Goal: Task Accomplishment & Management: Manage account settings

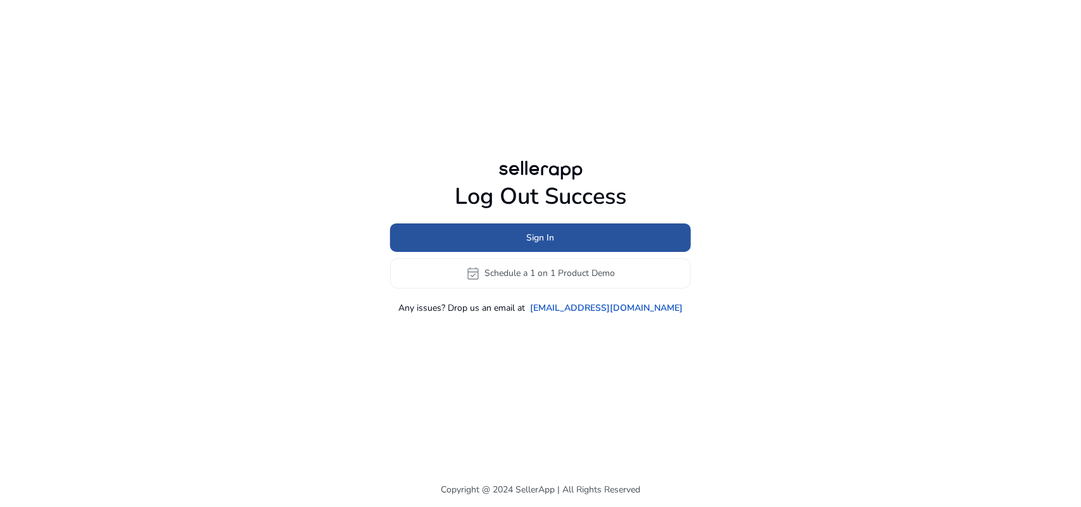
click at [577, 238] on span at bounding box center [540, 237] width 301 height 30
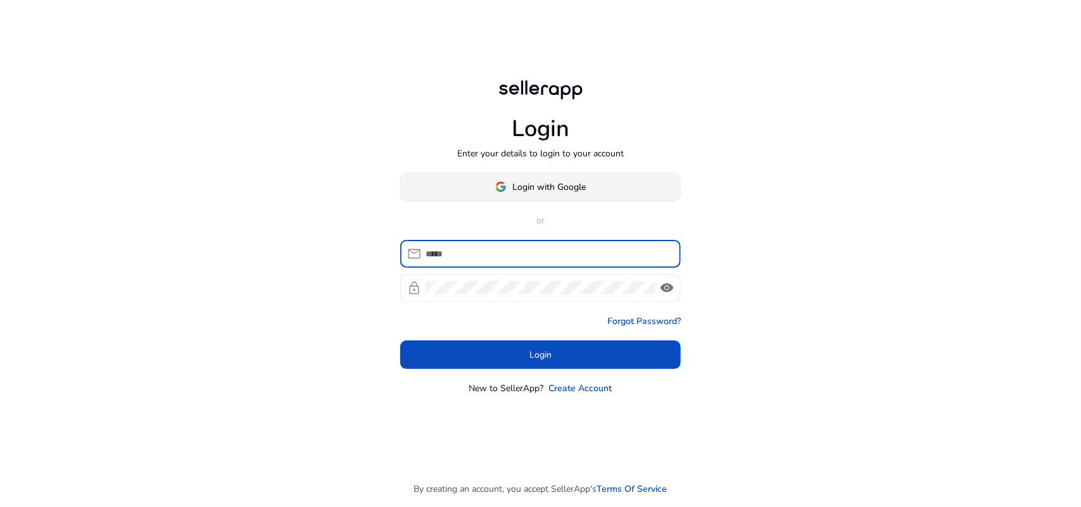
click at [548, 187] on span "Login with Google" at bounding box center [549, 186] width 73 height 13
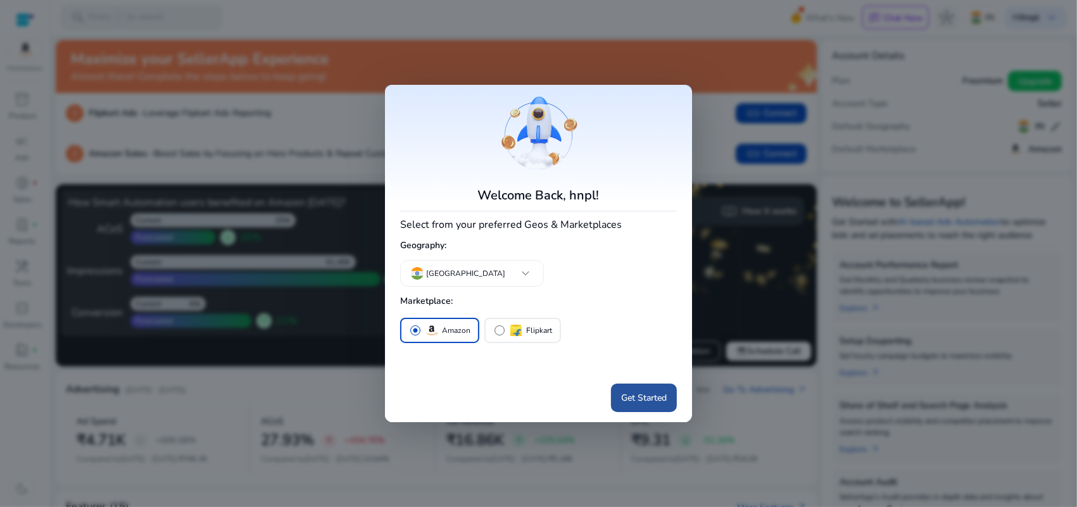
click at [646, 408] on span at bounding box center [644, 398] width 66 height 30
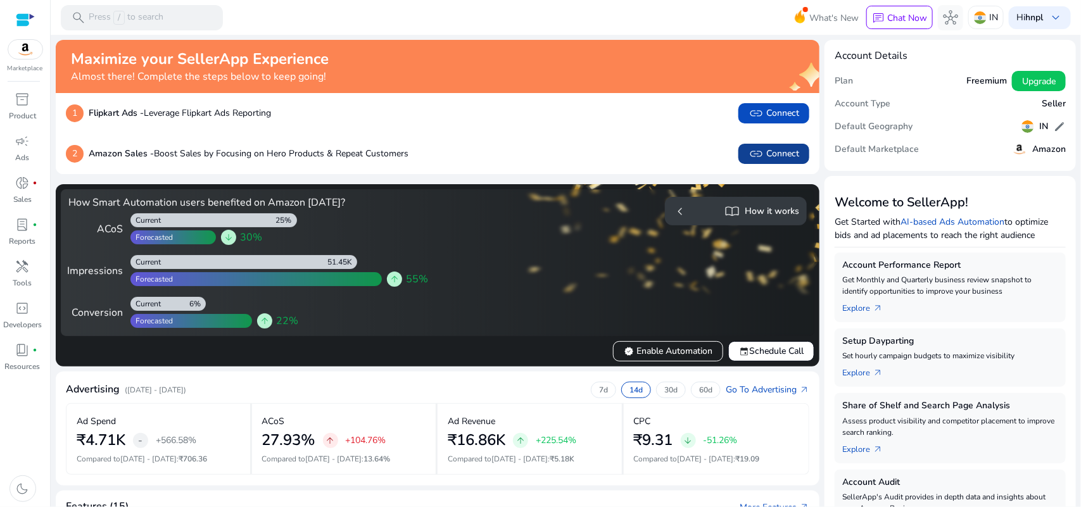
click at [767, 147] on span "link Connect" at bounding box center [773, 153] width 51 height 15
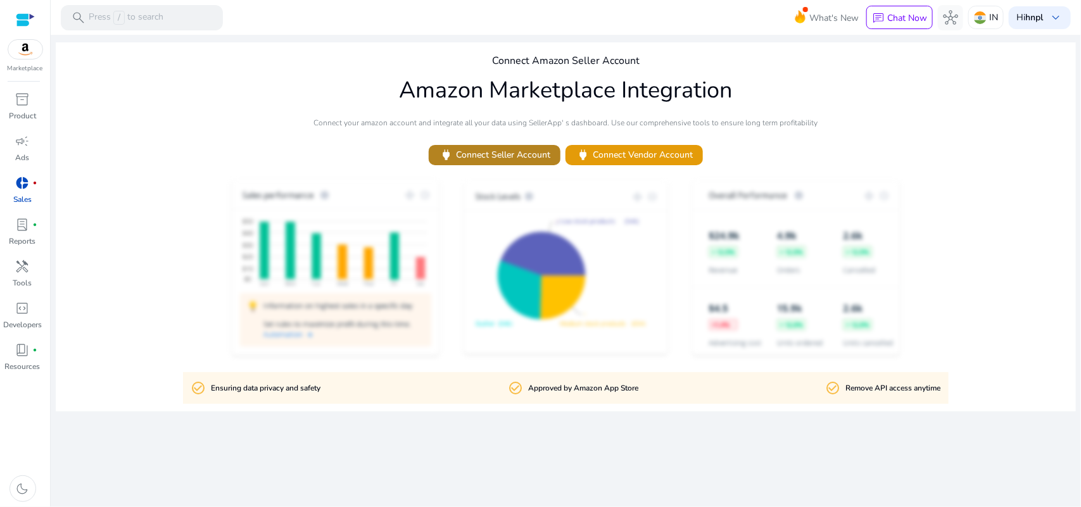
click at [532, 158] on span "power Connect Seller Account" at bounding box center [494, 155] width 111 height 15
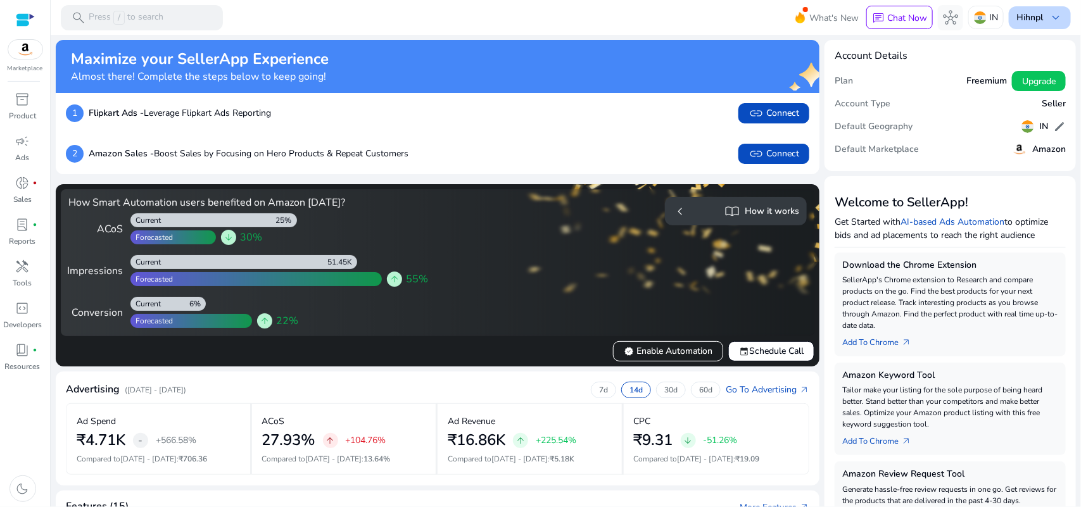
click at [1041, 27] on div "Hi hnpl keyboard_arrow_down" at bounding box center [1039, 17] width 62 height 23
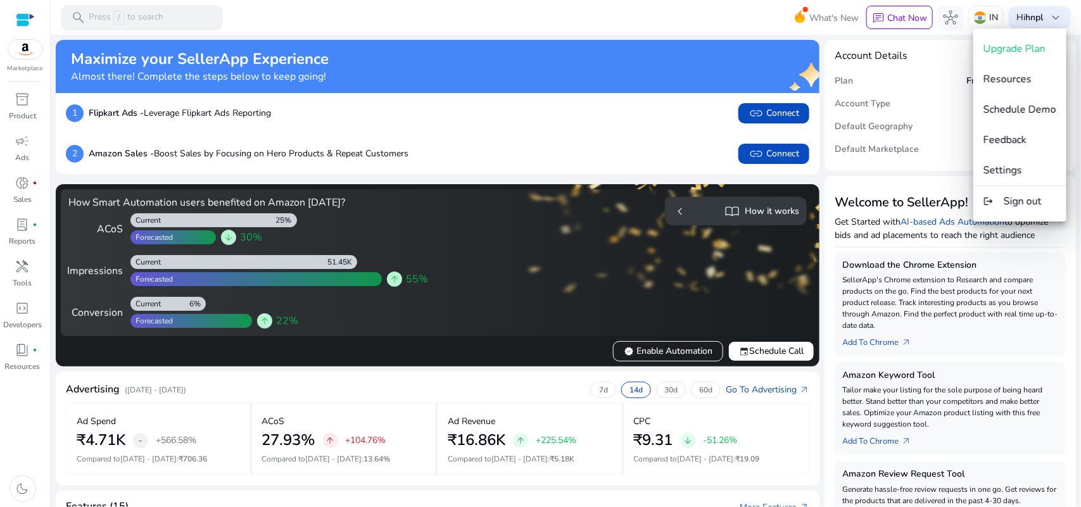
click at [637, 16] on div at bounding box center [540, 253] width 1081 height 507
